Goal: Task Accomplishment & Management: Manage account settings

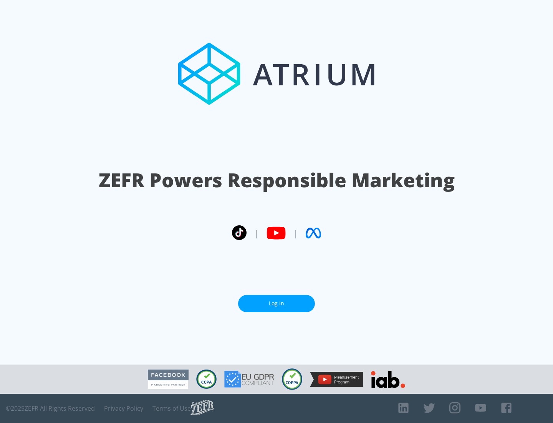
click at [277, 303] on link "Log In" at bounding box center [276, 303] width 77 height 17
